Goal: Task Accomplishment & Management: Manage account settings

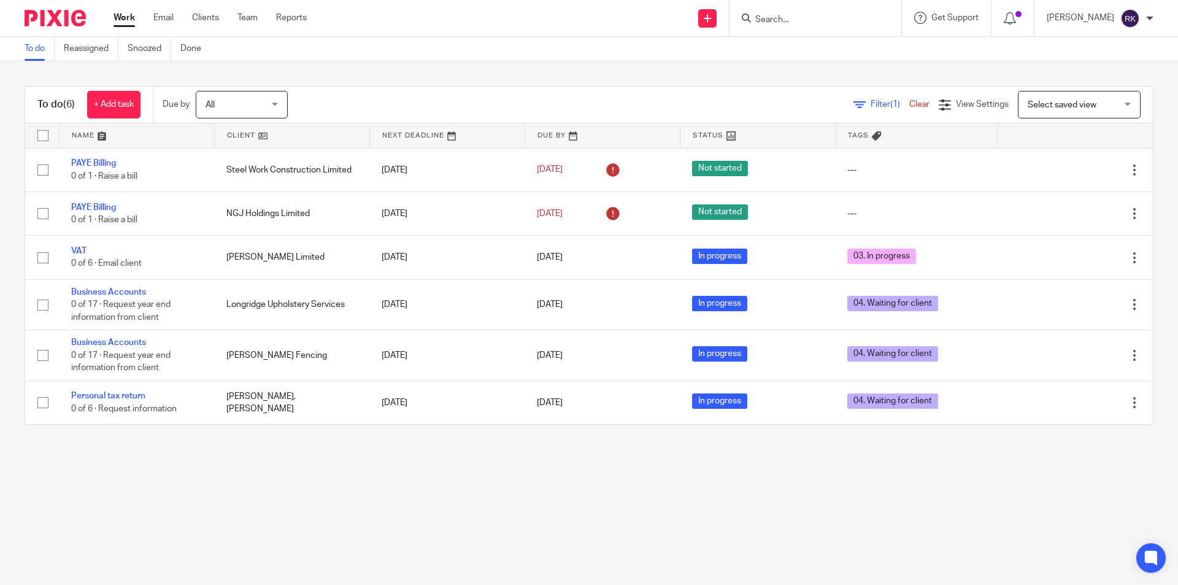
click at [832, 23] on input "Search" at bounding box center [809, 20] width 110 height 11
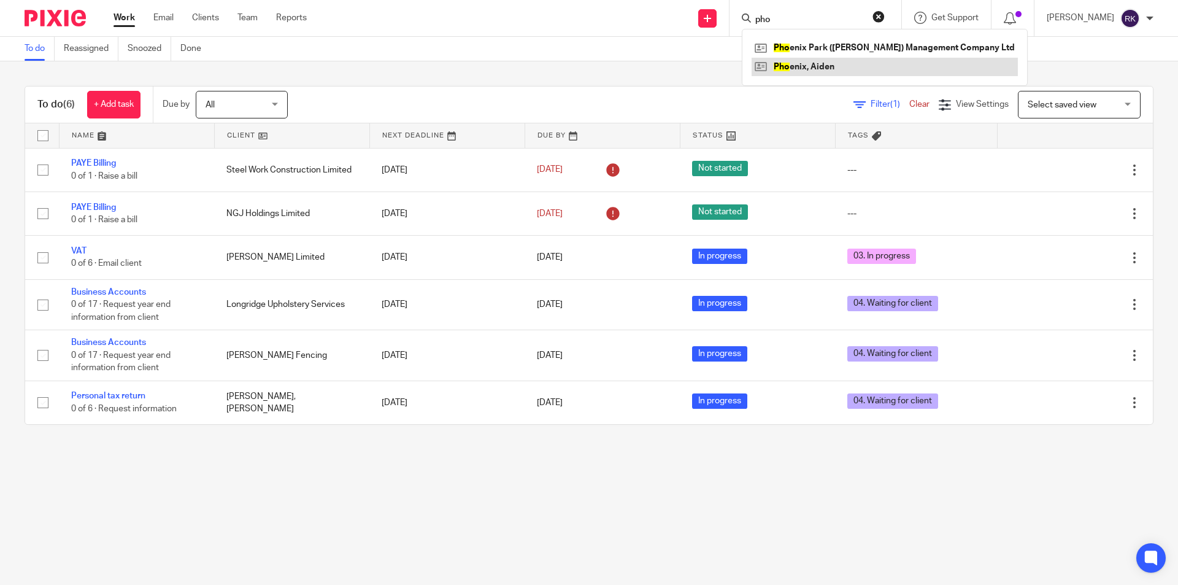
type input "pho"
click at [805, 67] on link at bounding box center [885, 67] width 266 height 18
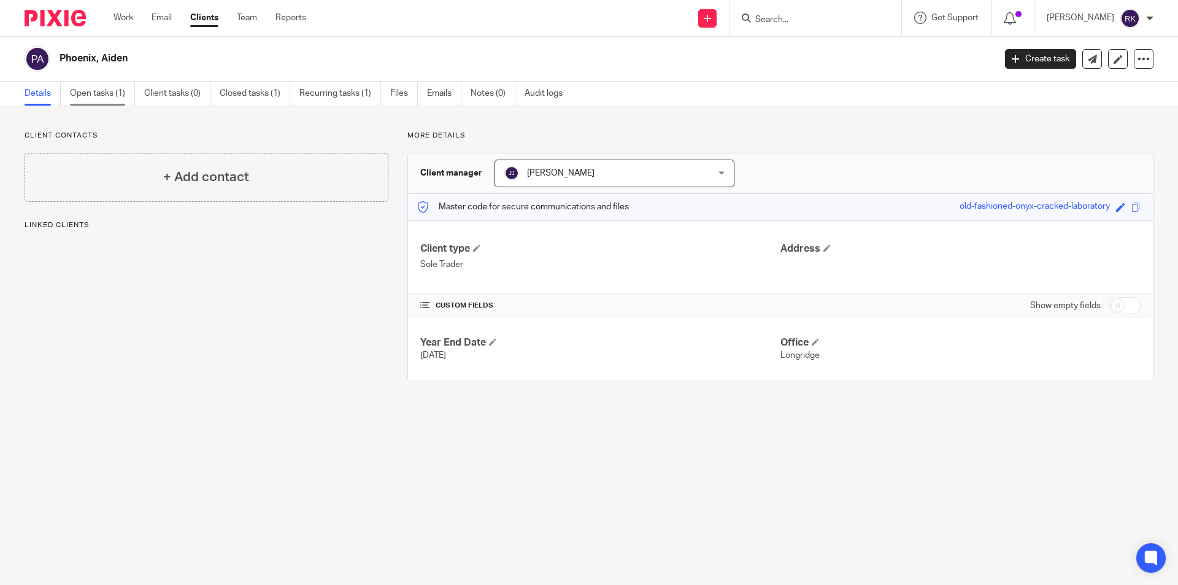
click at [112, 93] on link "Open tasks (1)" at bounding box center [102, 94] width 65 height 24
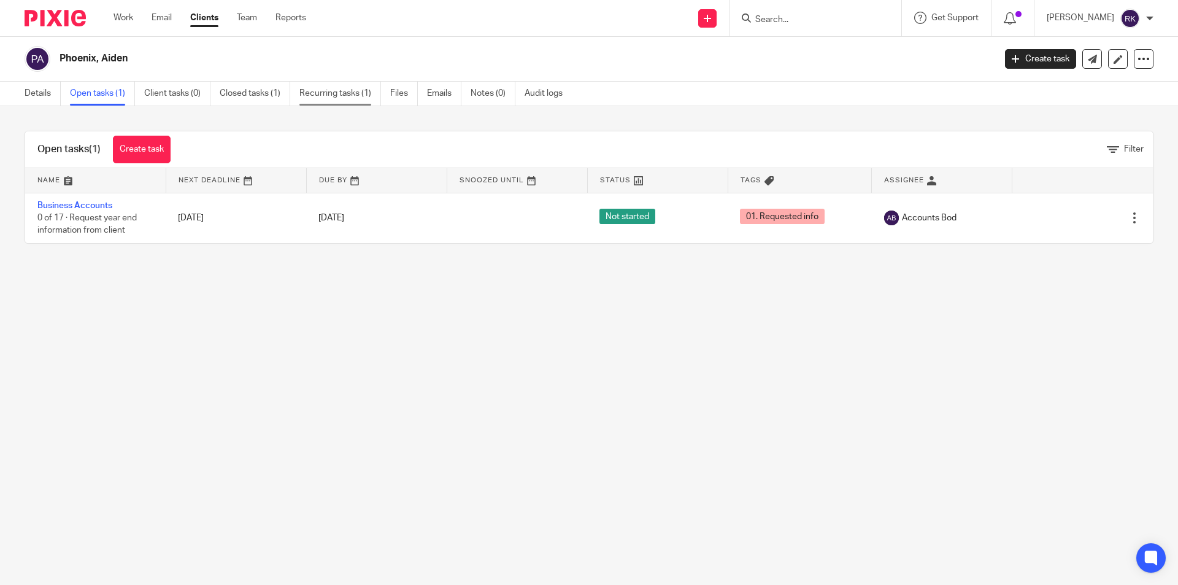
click at [347, 95] on link "Recurring tasks (1)" at bounding box center [341, 94] width 82 height 24
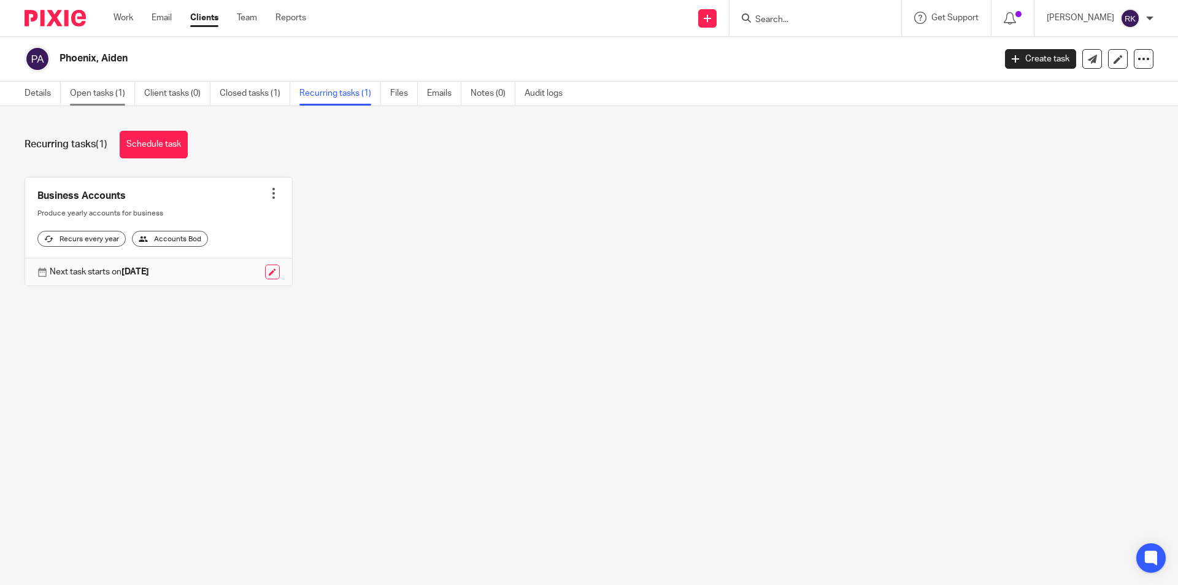
click at [92, 93] on link "Open tasks (1)" at bounding box center [102, 94] width 65 height 24
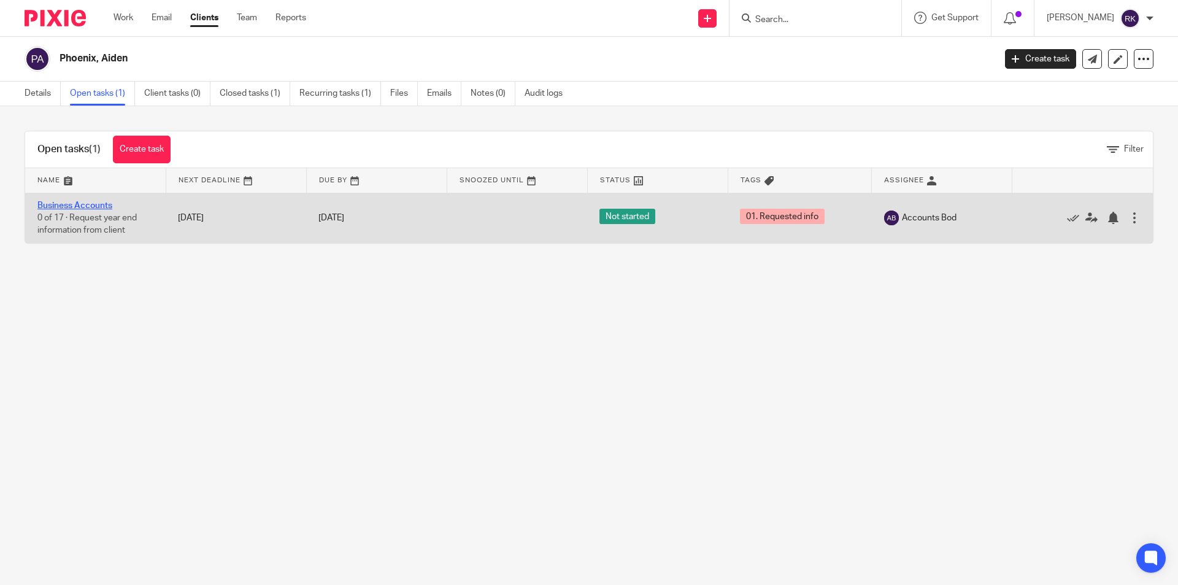
click at [87, 204] on link "Business Accounts" at bounding box center [74, 205] width 75 height 9
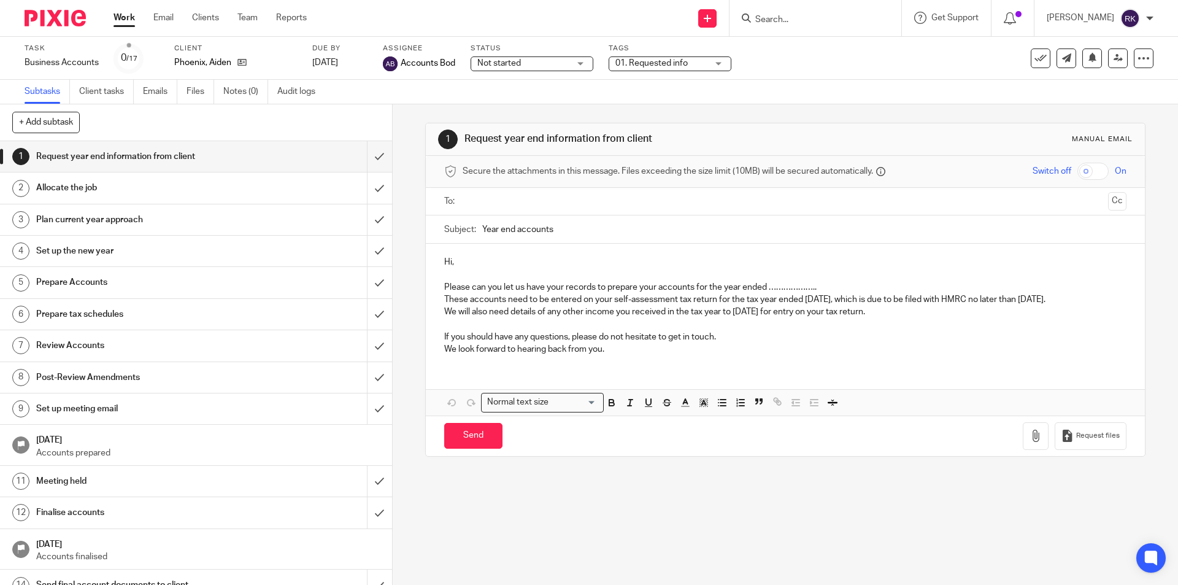
drag, startPoint x: 692, startPoint y: 62, endPoint x: 692, endPoint y: 75, distance: 13.5
click at [693, 62] on span "01. Requested info" at bounding box center [662, 63] width 92 height 13
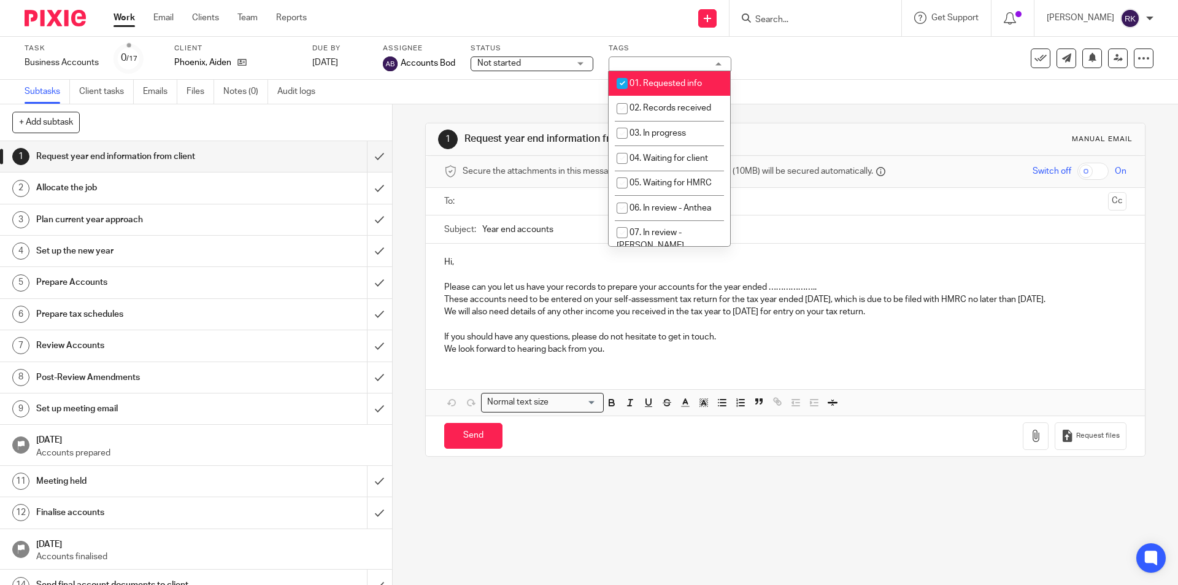
click at [689, 87] on span "01. Requested info" at bounding box center [666, 83] width 72 height 9
checkbox input "false"
click at [686, 114] on li "02. Records received" at bounding box center [670, 108] width 122 height 25
checkbox input "true"
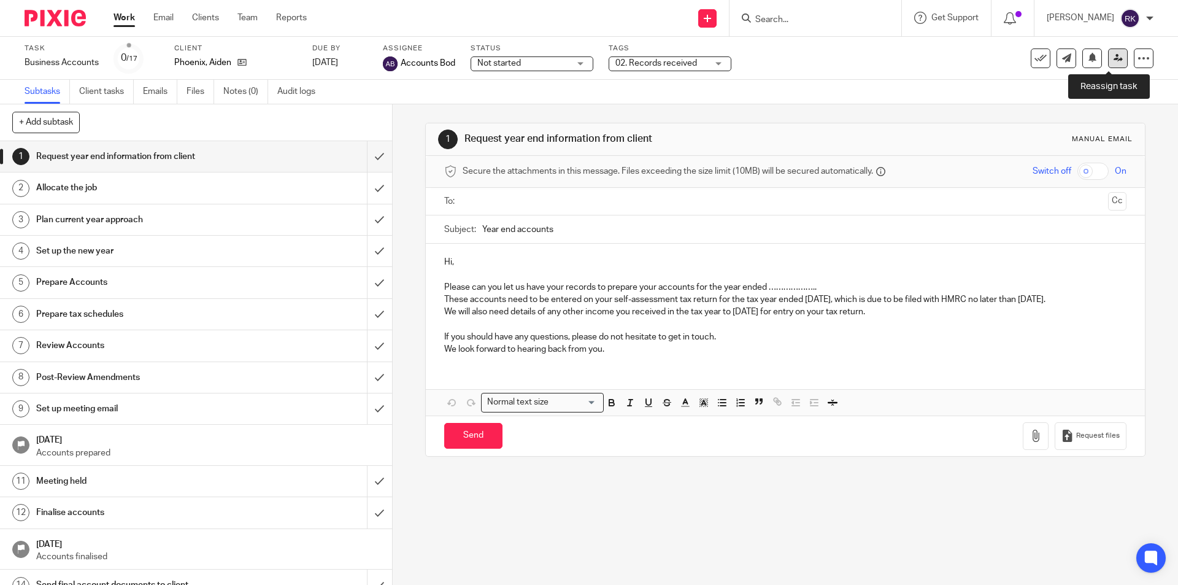
click at [1114, 58] on icon at bounding box center [1118, 57] width 9 height 9
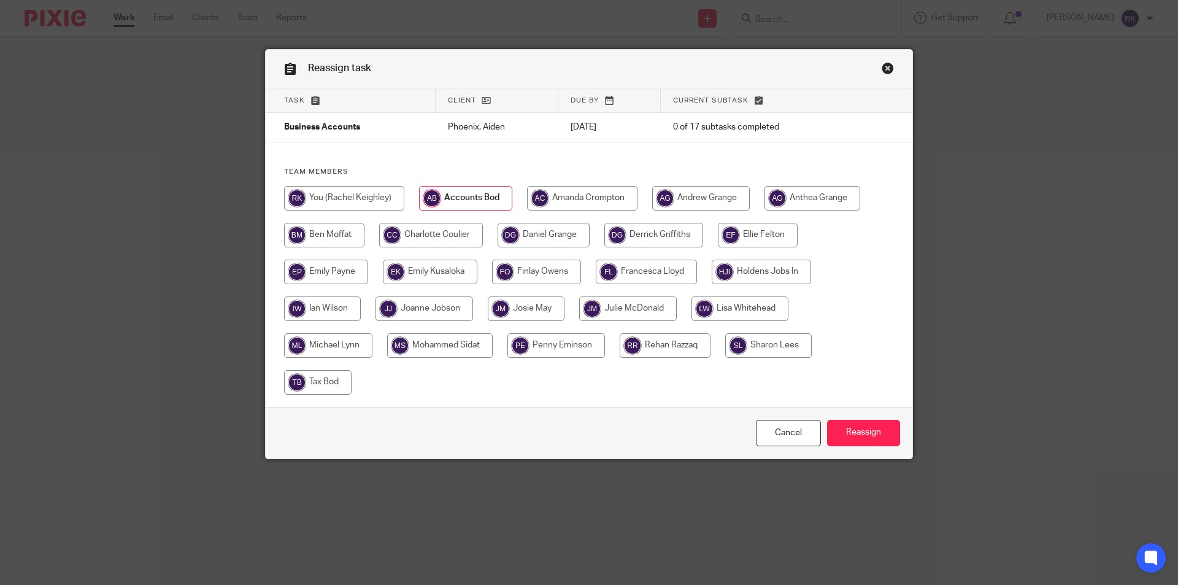
click at [732, 268] on input "radio" at bounding box center [761, 272] width 99 height 25
radio input "true"
click at [856, 435] on input "Reassign" at bounding box center [863, 433] width 73 height 26
